Goal: Navigation & Orientation: Find specific page/section

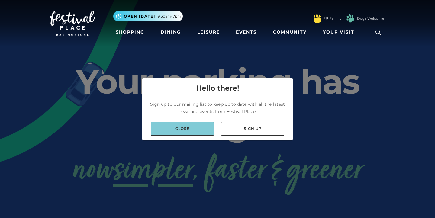
click at [195, 127] on link "Close" at bounding box center [182, 129] width 63 height 14
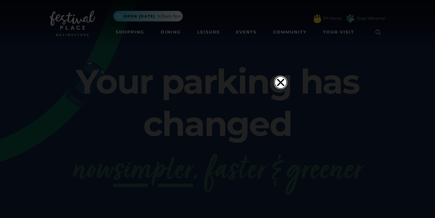
click at [276, 76] on icon "Close" at bounding box center [281, 82] width 12 height 12
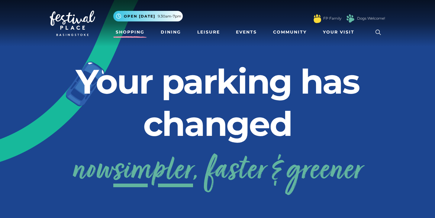
click at [139, 31] on link "Shopping" at bounding box center [130, 32] width 34 height 11
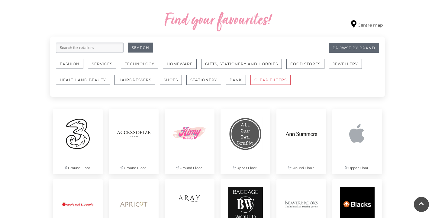
scroll to position [352, 0]
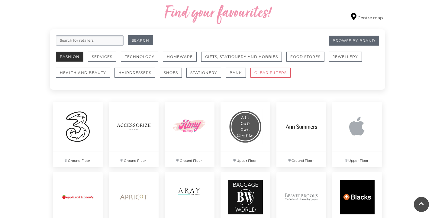
click at [76, 56] on button "Fashion" at bounding box center [70, 57] width 28 height 10
